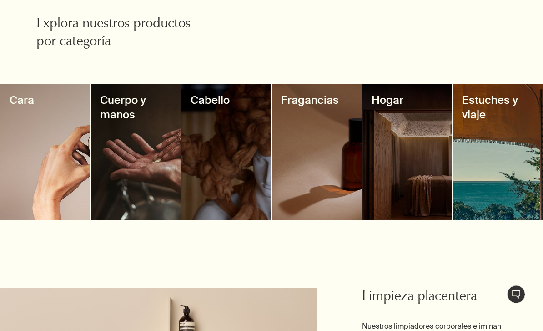
scroll to position [785, 0]
click at [488, 126] on div at bounding box center [498, 152] width 90 height 136
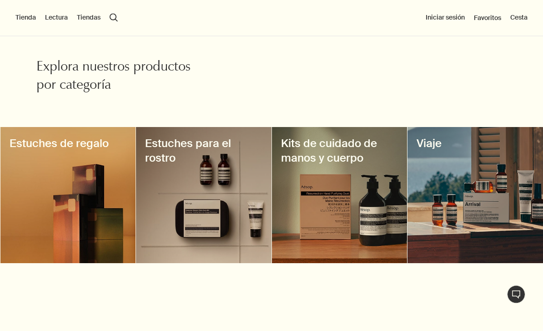
scroll to position [45, 0]
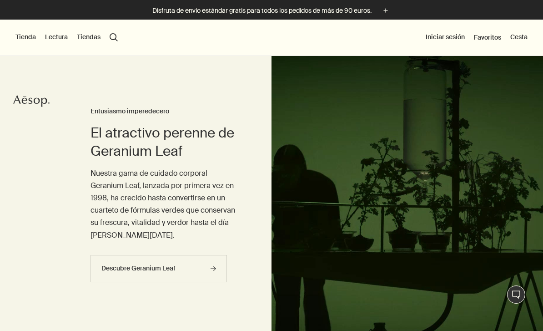
click at [24, 37] on button "Tienda" at bounding box center [25, 37] width 20 height 9
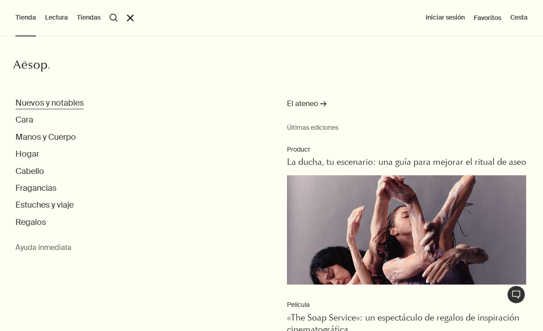
click at [46, 106] on button "Nuevos y notables" at bounding box center [49, 103] width 68 height 10
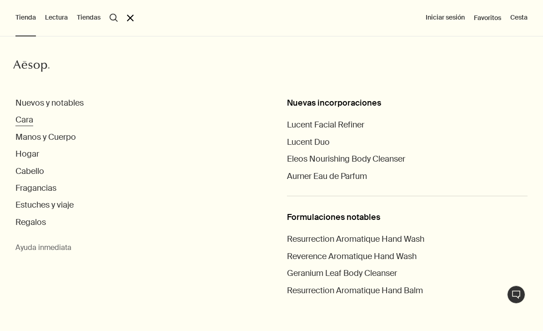
click at [21, 116] on button "Cara" at bounding box center [24, 120] width 18 height 10
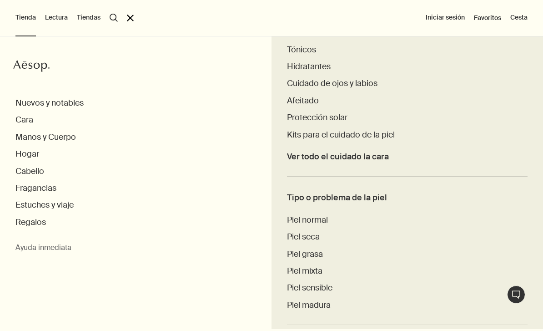
scroll to position [276, 0]
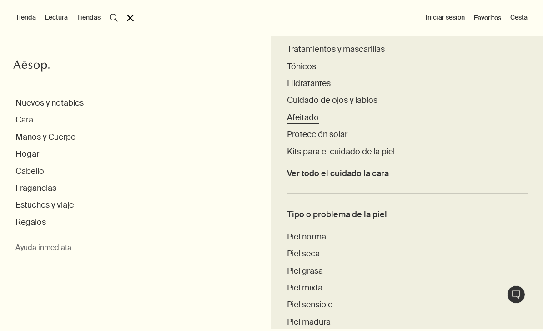
click at [303, 116] on span "Afeitado" at bounding box center [303, 117] width 32 height 11
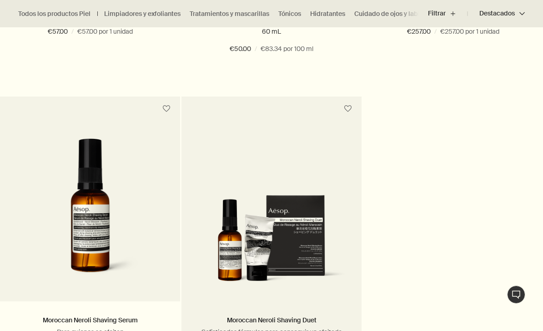
scroll to position [852, 0]
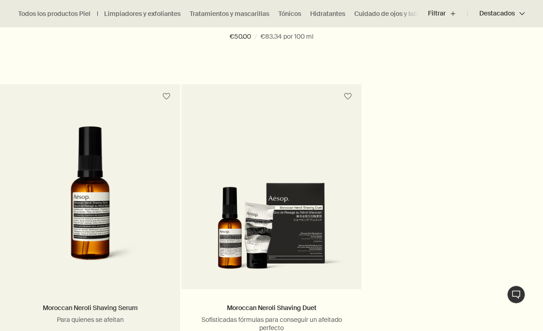
click at [91, 308] on link "Moroccan Neroli Shaving Serum" at bounding box center [90, 308] width 95 height 8
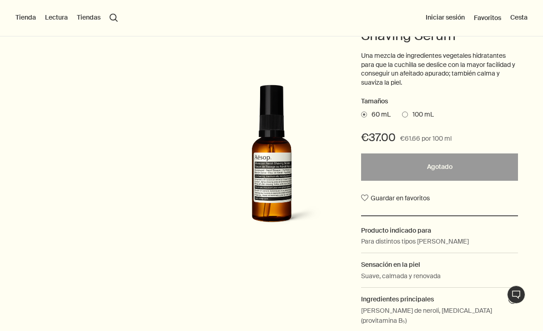
scroll to position [114, 0]
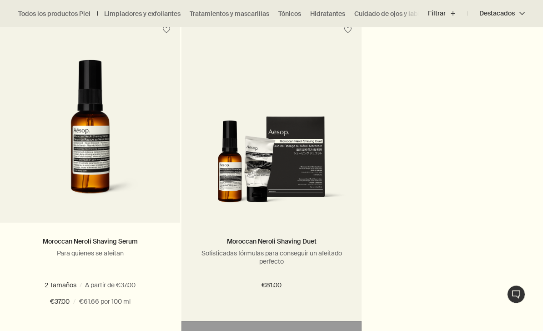
scroll to position [919, 0]
click at [287, 140] on img at bounding box center [271, 162] width 153 height 93
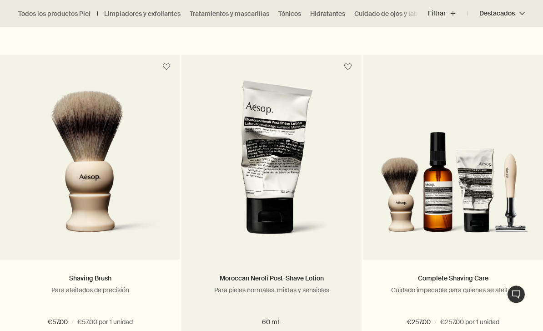
scroll to position [555, 0]
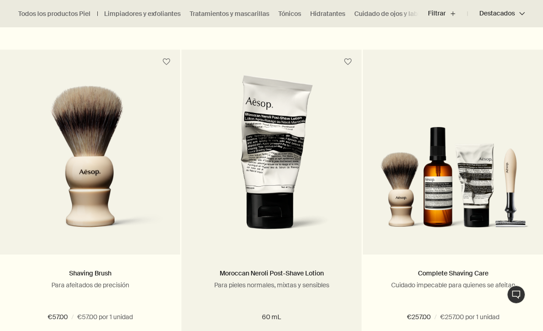
click at [293, 209] on img at bounding box center [272, 157] width 141 height 167
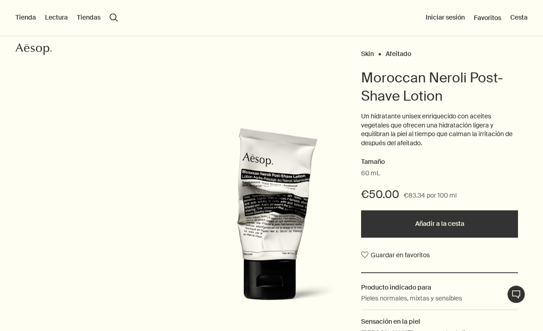
scroll to position [95, 0]
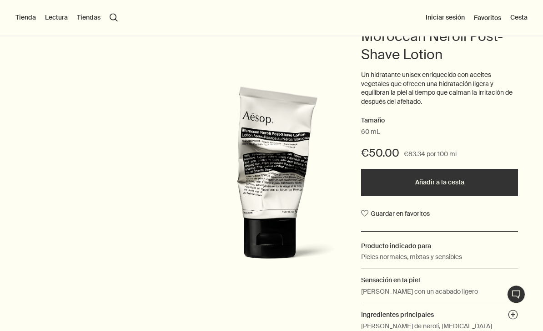
click at [430, 179] on button "Añadir a la cesta" at bounding box center [439, 182] width 157 height 27
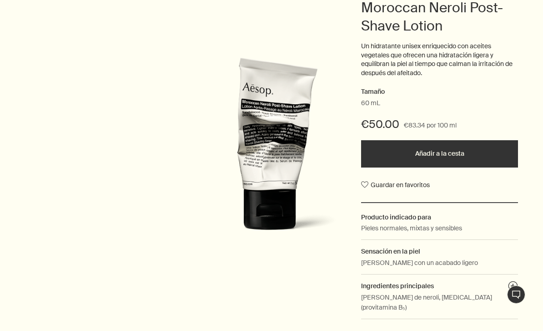
scroll to position [125, 0]
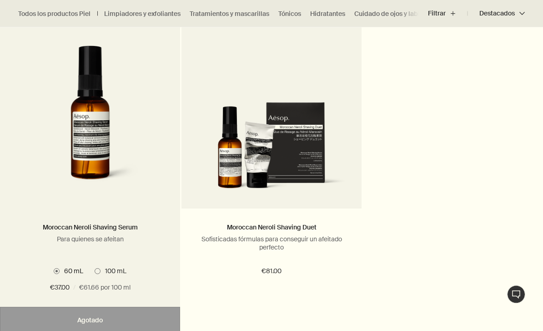
scroll to position [933, 0]
click at [95, 270] on span at bounding box center [98, 271] width 6 height 6
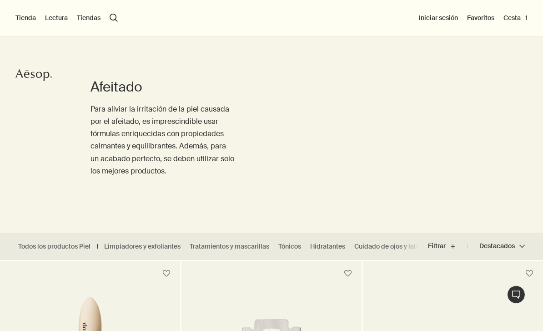
scroll to position [0, 0]
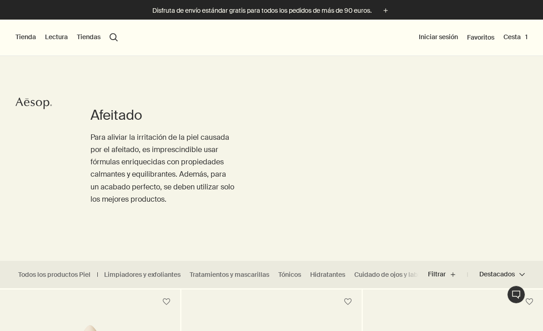
click at [27, 41] on button "Tienda" at bounding box center [25, 37] width 20 height 9
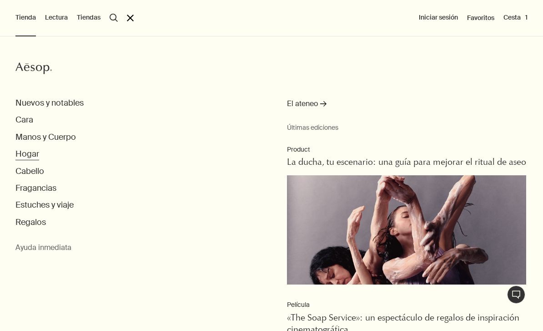
click at [30, 153] on button "Hogar" at bounding box center [27, 154] width 24 height 10
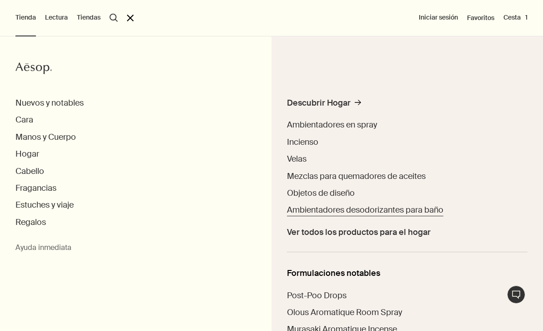
click at [333, 212] on span "Ambientadores desodorizantes para baño" at bounding box center [365, 209] width 157 height 11
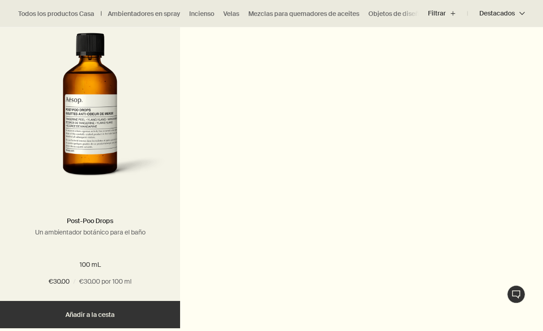
scroll to position [292, 0]
click at [86, 313] on button "Añadir Añadir a la cesta" at bounding box center [90, 314] width 180 height 27
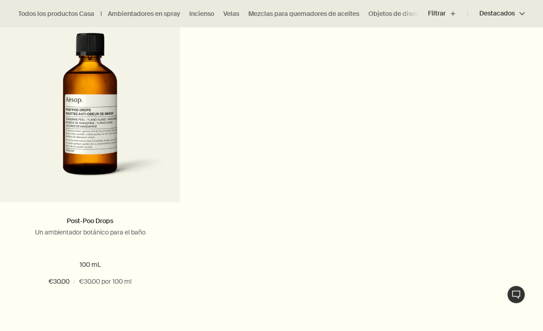
scroll to position [321, 0]
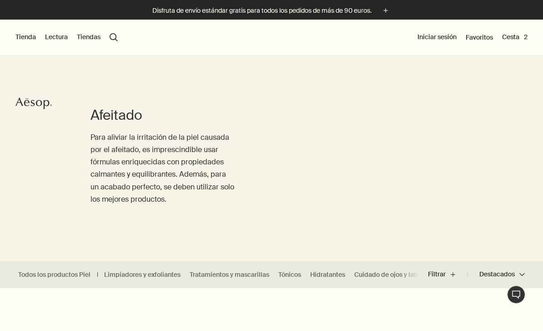
click at [21, 40] on button "Tienda" at bounding box center [25, 37] width 20 height 9
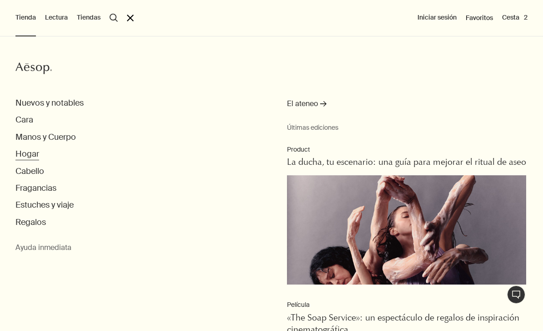
click at [25, 153] on button "Hogar" at bounding box center [27, 154] width 24 height 10
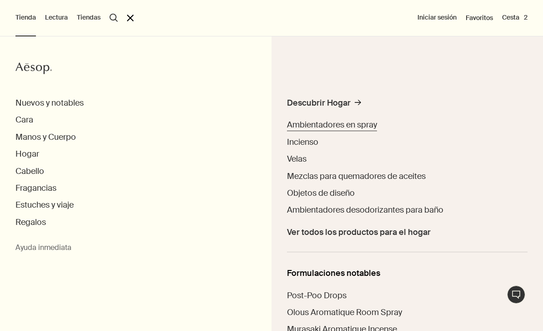
click at [295, 129] on span "Ambientadores en spray" at bounding box center [332, 124] width 90 height 11
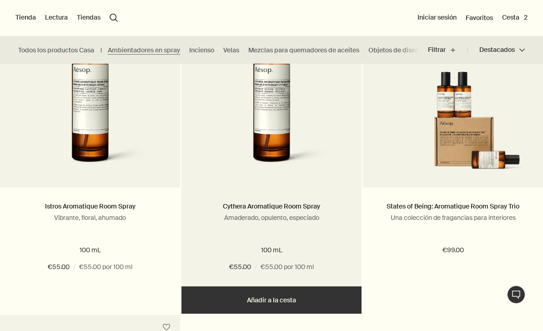
scroll to position [304, 0]
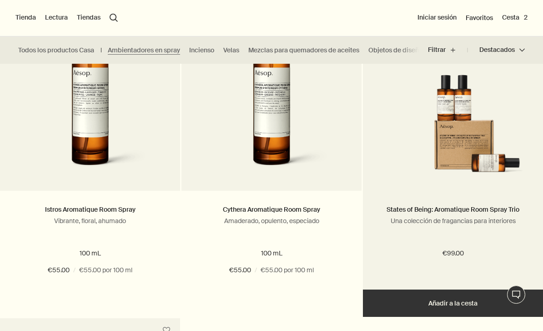
click at [436, 304] on button "Añadir Añadir a la cesta" at bounding box center [453, 302] width 180 height 27
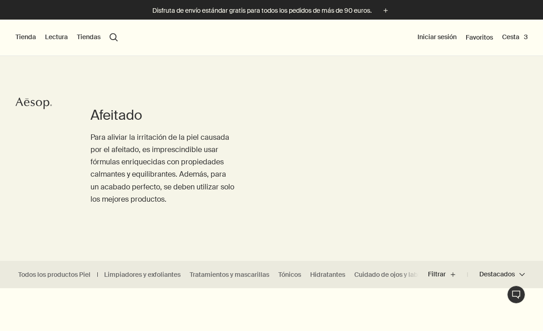
click at [29, 39] on button "Tienda" at bounding box center [25, 37] width 20 height 9
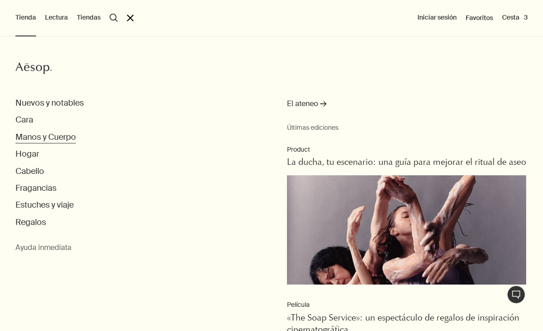
click at [27, 137] on button "Manos y Cuerpo" at bounding box center [45, 137] width 61 height 10
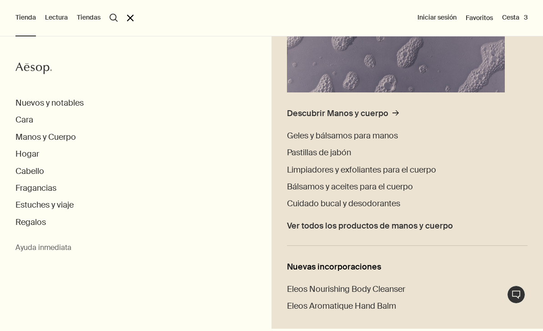
scroll to position [174, 0]
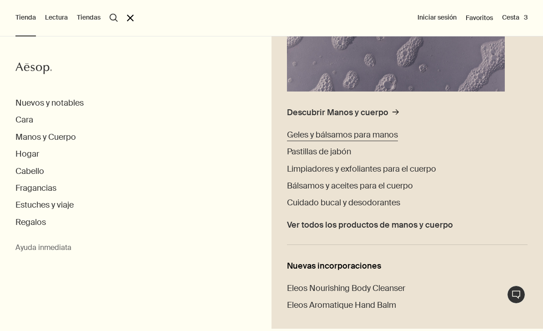
click at [359, 136] on span "Geles y bálsamos para manos" at bounding box center [342, 134] width 111 height 11
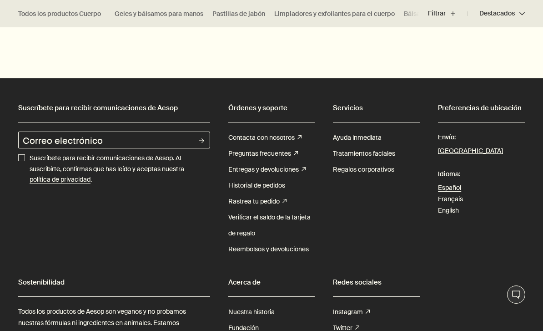
scroll to position [2442, 0]
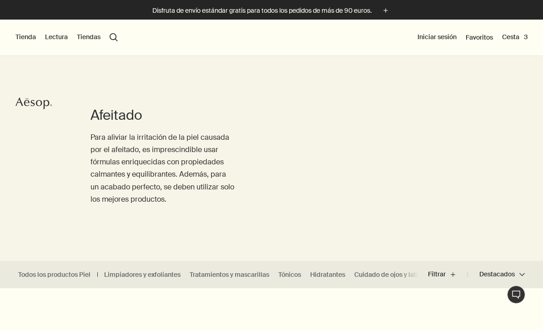
click at [30, 41] on button "Tienda" at bounding box center [25, 37] width 20 height 9
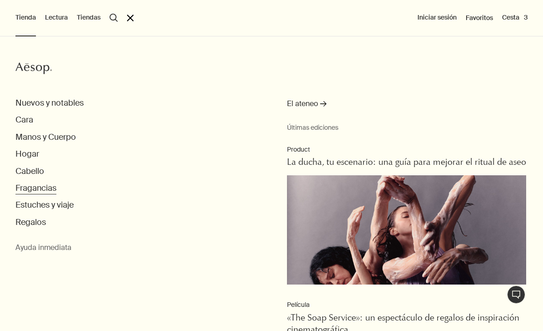
click at [33, 189] on button "Fragancias" at bounding box center [35, 188] width 41 height 10
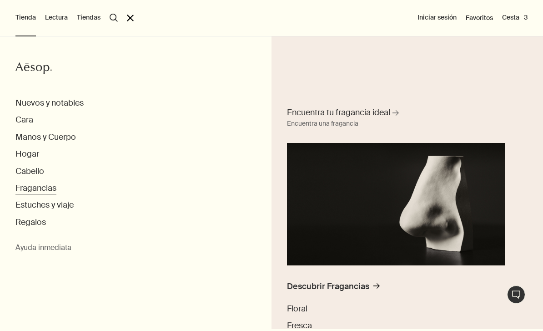
click at [32, 186] on button "Fragancias" at bounding box center [35, 188] width 41 height 10
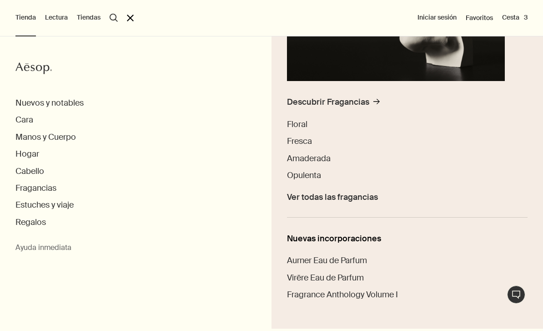
scroll to position [184, 0]
click at [354, 197] on span "Ver todas las fragancias" at bounding box center [332, 198] width 91 height 10
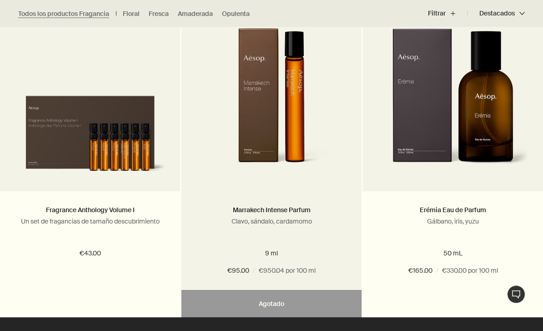
scroll to position [1947, 0]
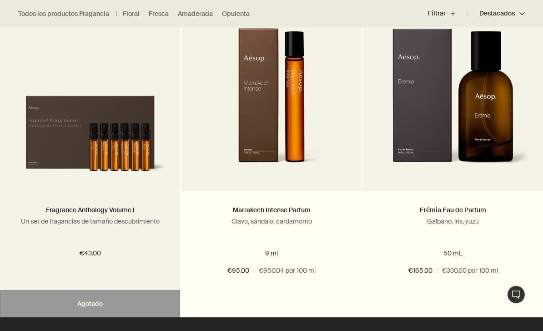
click at [138, 106] on img at bounding box center [90, 131] width 153 height 93
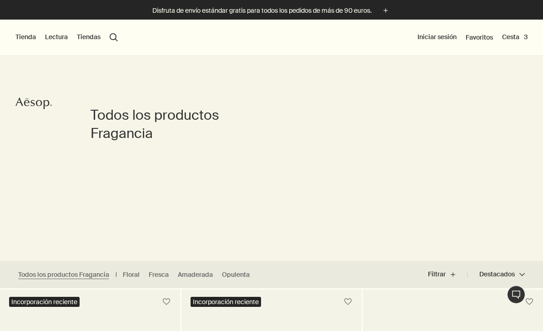
click at [29, 40] on button "Tienda" at bounding box center [25, 37] width 20 height 9
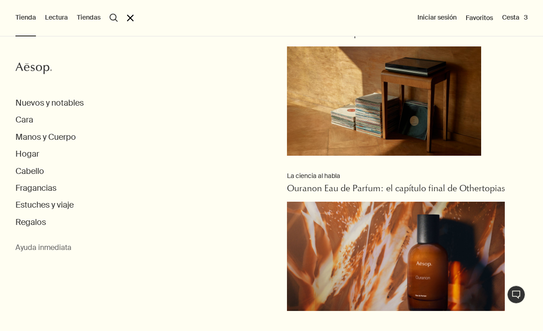
scroll to position [618, 0]
